Goal: Information Seeking & Learning: Learn about a topic

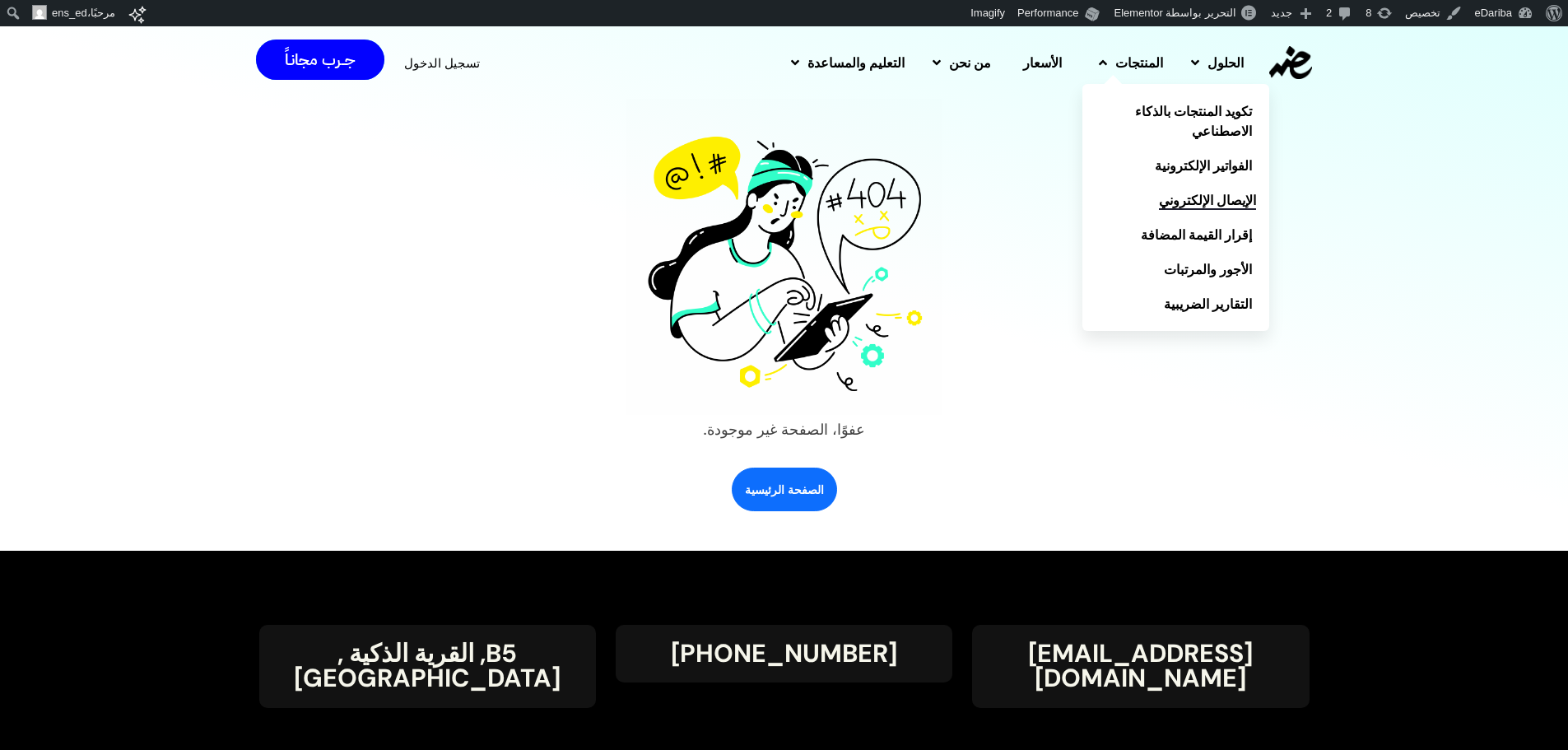
click at [1200, 199] on span "الإيصال الإلكتروني" at bounding box center [1207, 199] width 97 height 20
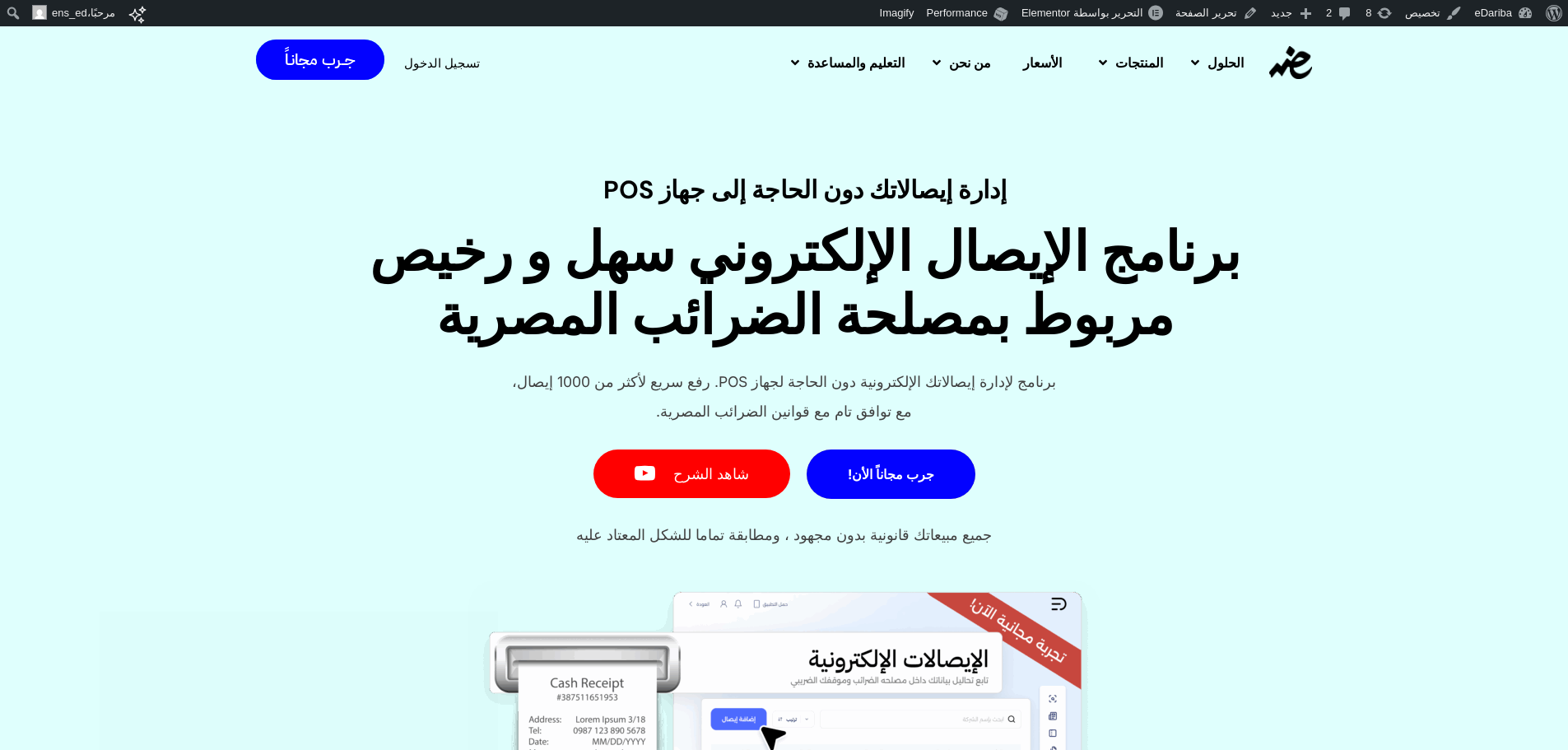
click at [939, 278] on h1 "برنامج الإيصال الإلكتروني سهل و رخيص مربوط بمصلحة الضرائب المصرية" at bounding box center [804, 285] width 1394 height 126
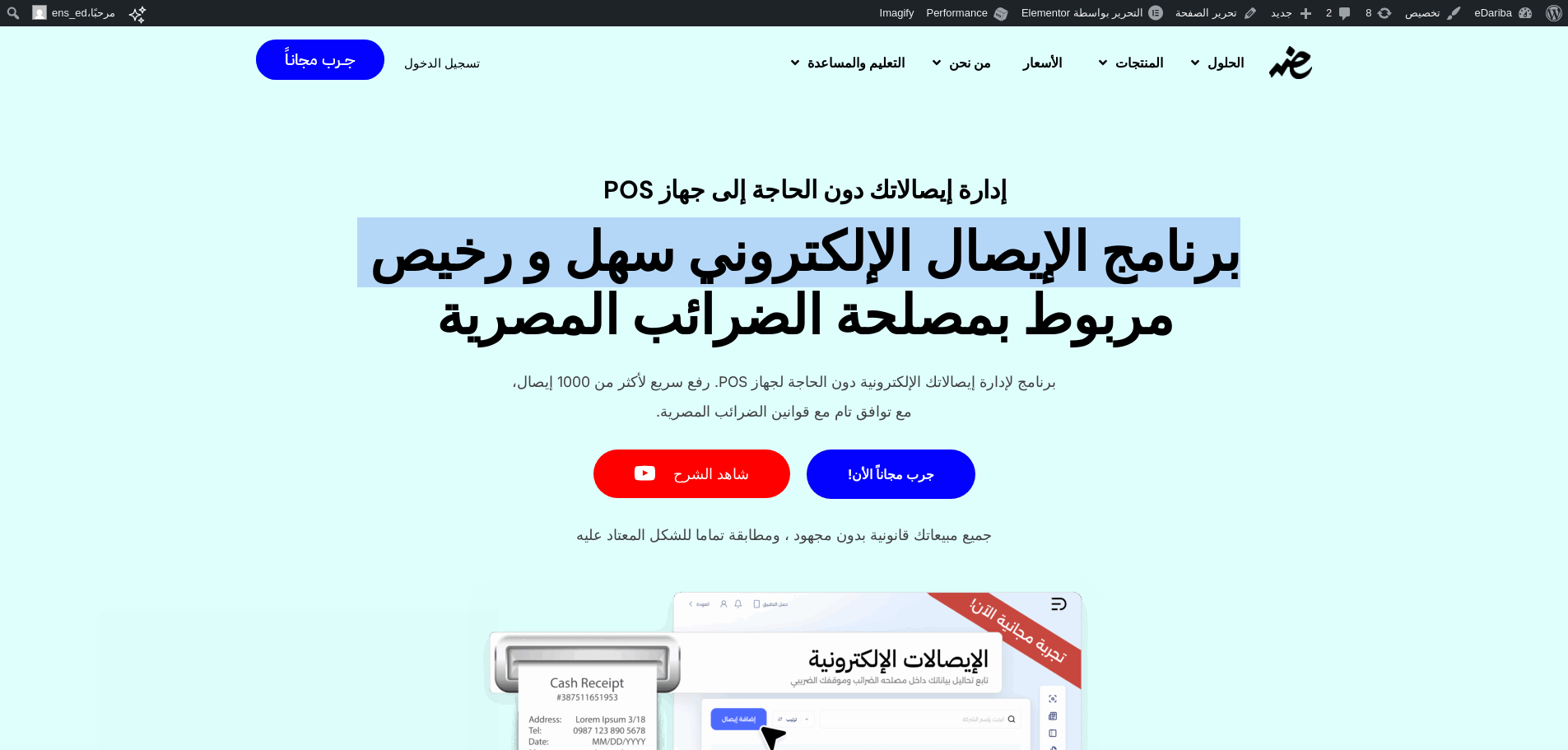
click at [939, 278] on h1 "برنامج الإيصال الإلكتروني سهل و رخيص مربوط بمصلحة الضرائب المصرية" at bounding box center [804, 285] width 1394 height 126
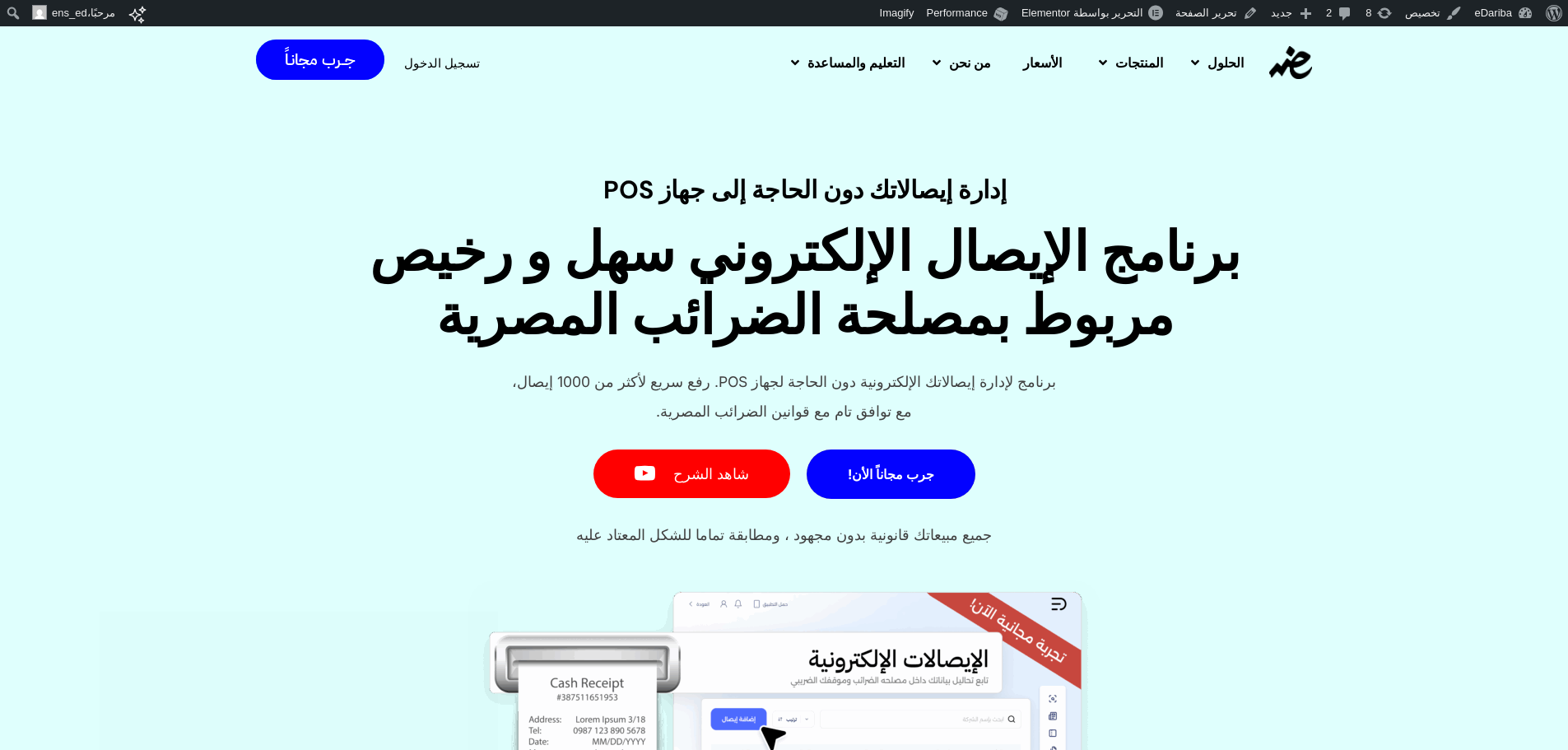
click at [1067, 189] on h4 "إدارة إيصالاتك دون الحاجة إلى جهاز POS" at bounding box center [804, 190] width 1394 height 25
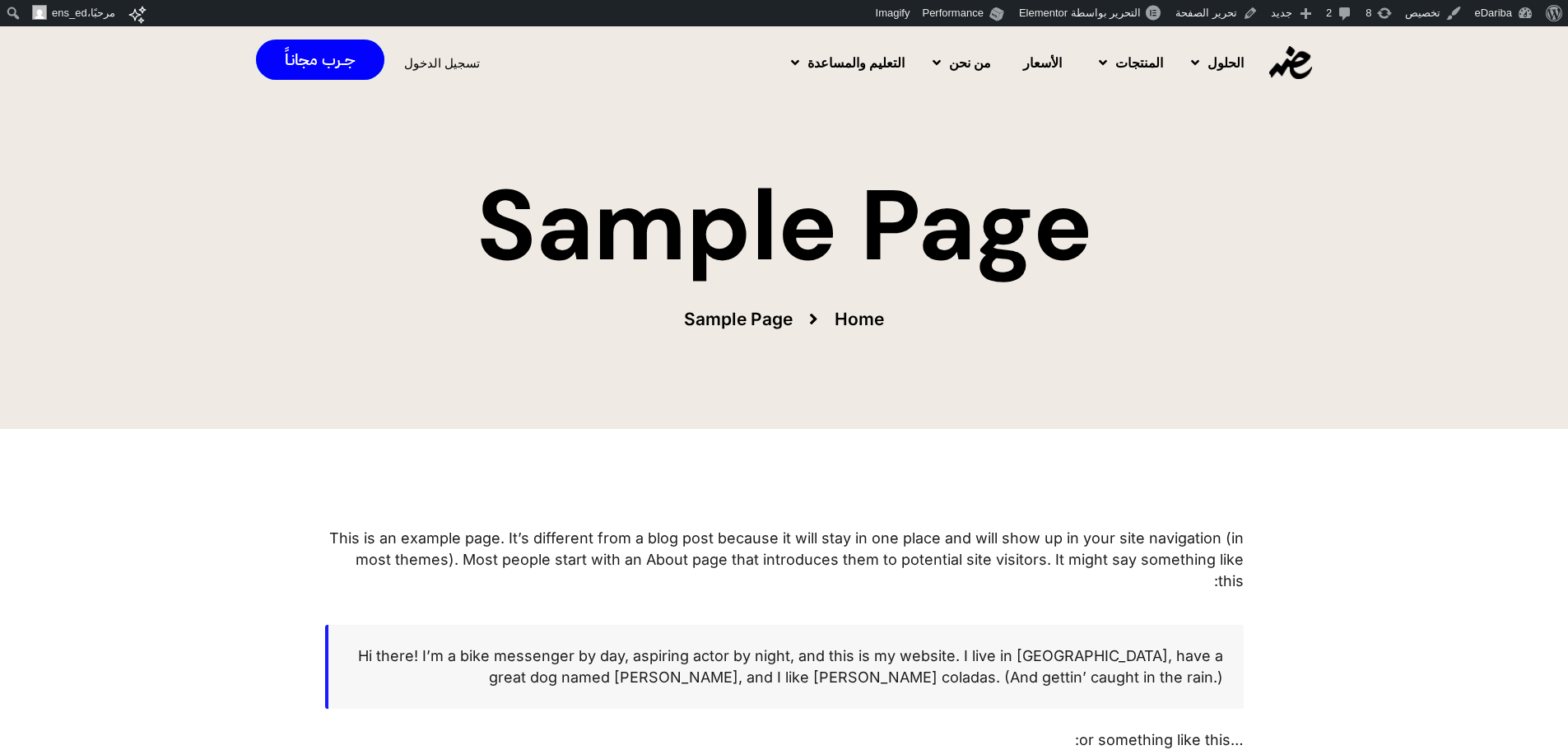
click at [466, 360] on div "Sample Page Home Sample Page" at bounding box center [784, 225] width 1568 height 406
